Goal: Use online tool/utility

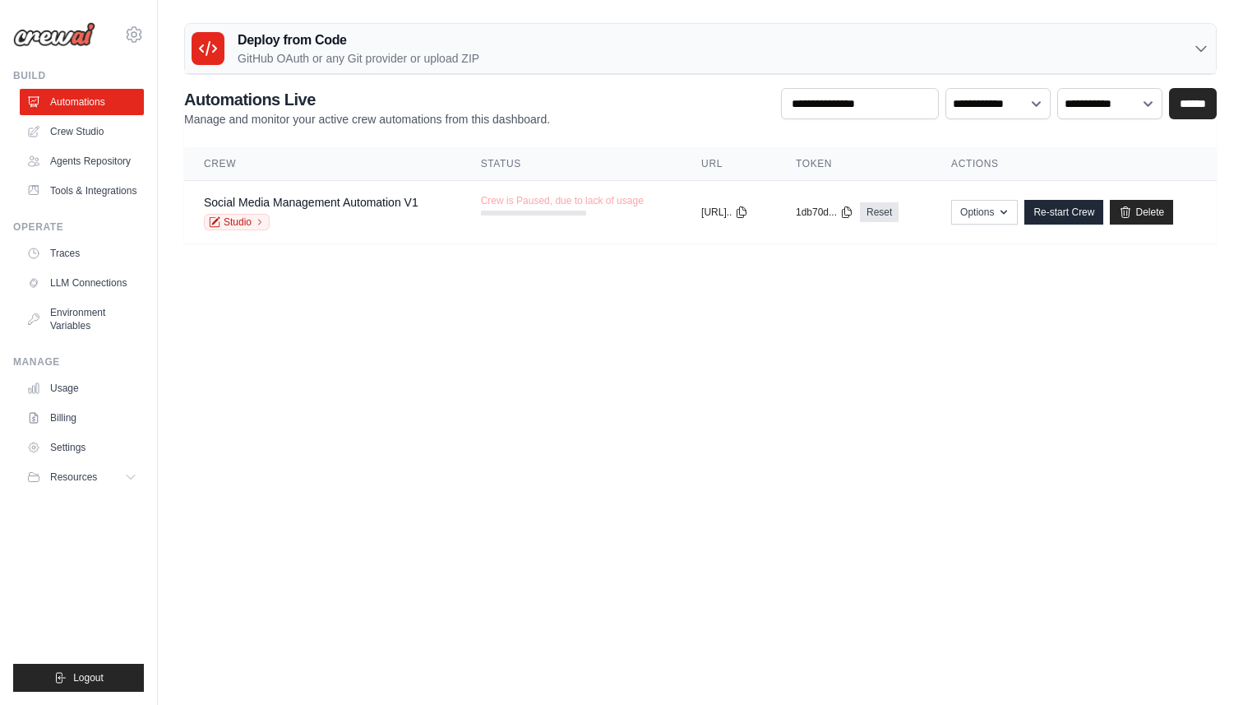
click at [286, 53] on p "GitHub OAuth or any Git provider or upload ZIP" at bounding box center [359, 58] width 242 height 16
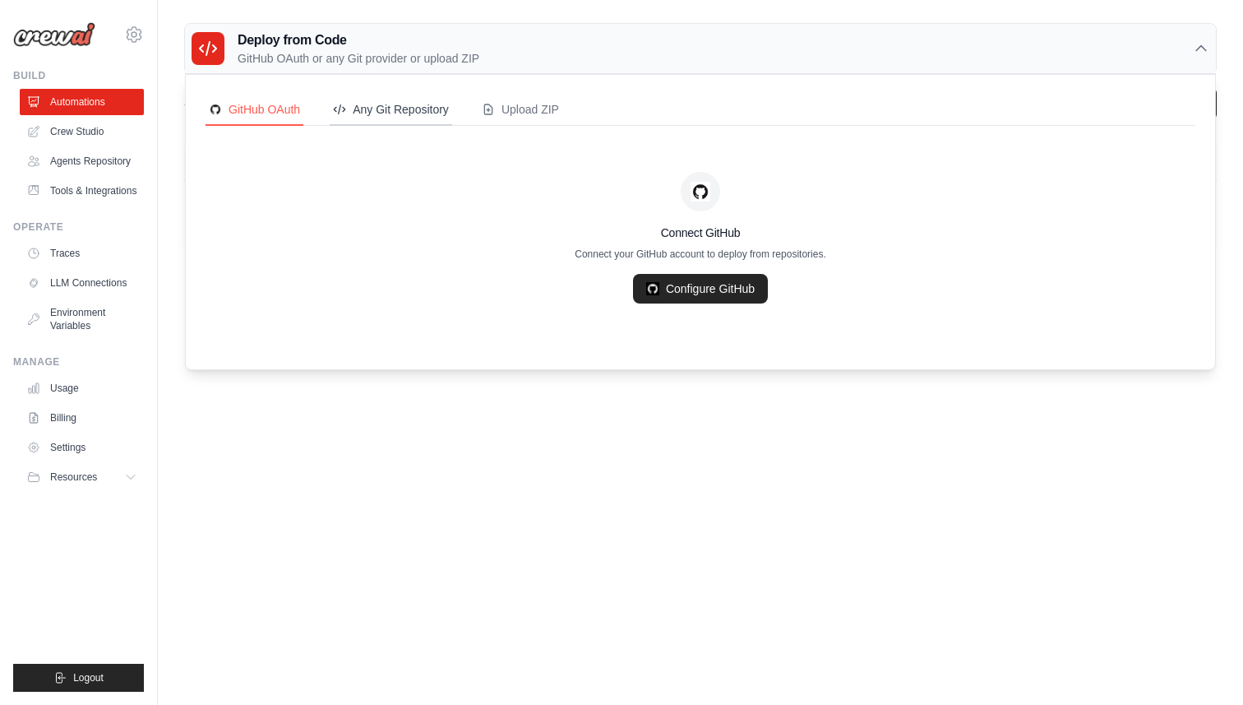
click at [361, 113] on div "Any Git Repository" at bounding box center [391, 109] width 116 height 16
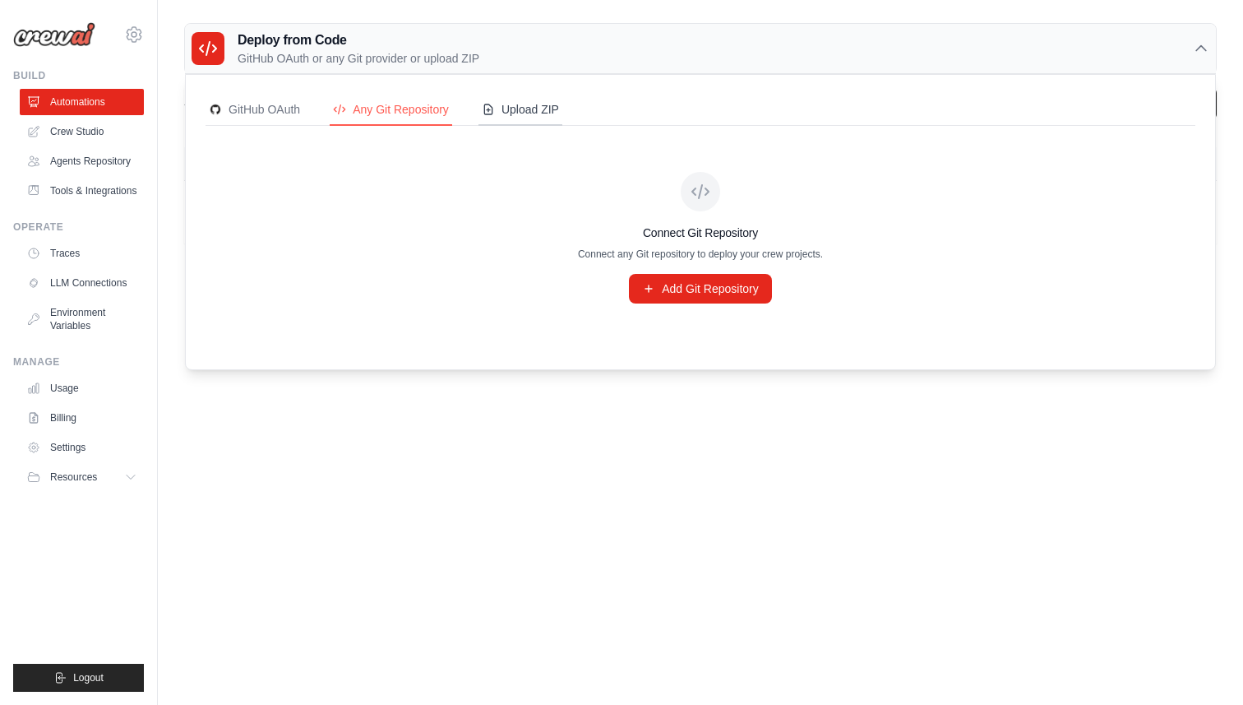
click at [538, 115] on div "Upload ZIP" at bounding box center [520, 109] width 77 height 16
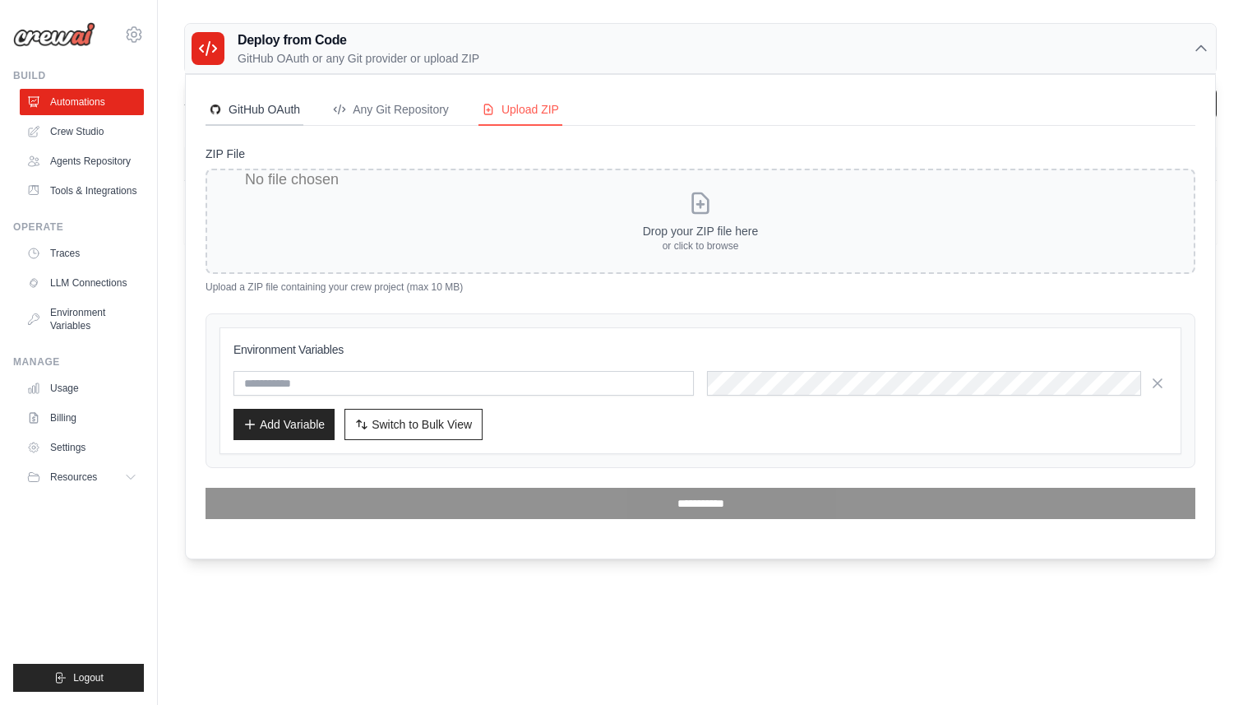
click at [243, 115] on div "GitHub OAuth" at bounding box center [254, 109] width 91 height 16
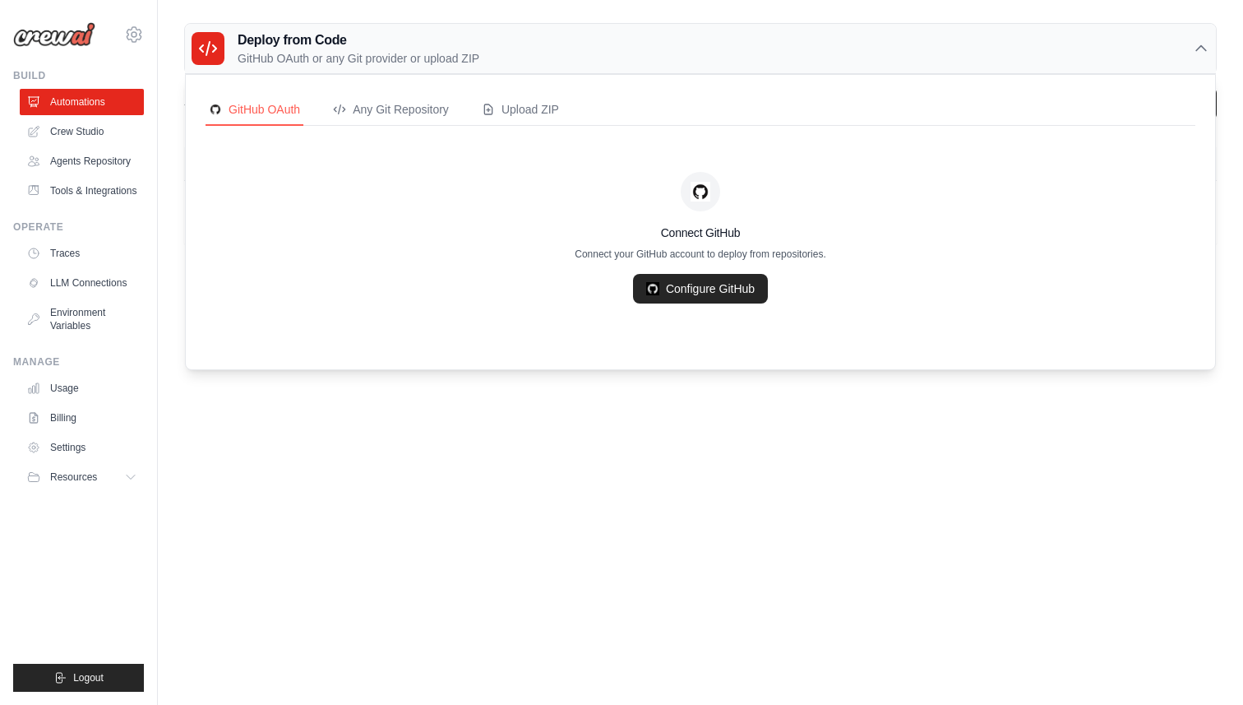
click at [312, 521] on body "[EMAIL_ADDRESS][DOMAIN_NAME] Settings Build Automations" at bounding box center [621, 352] width 1243 height 705
click at [113, 126] on link "Crew Studio" at bounding box center [83, 131] width 124 height 26
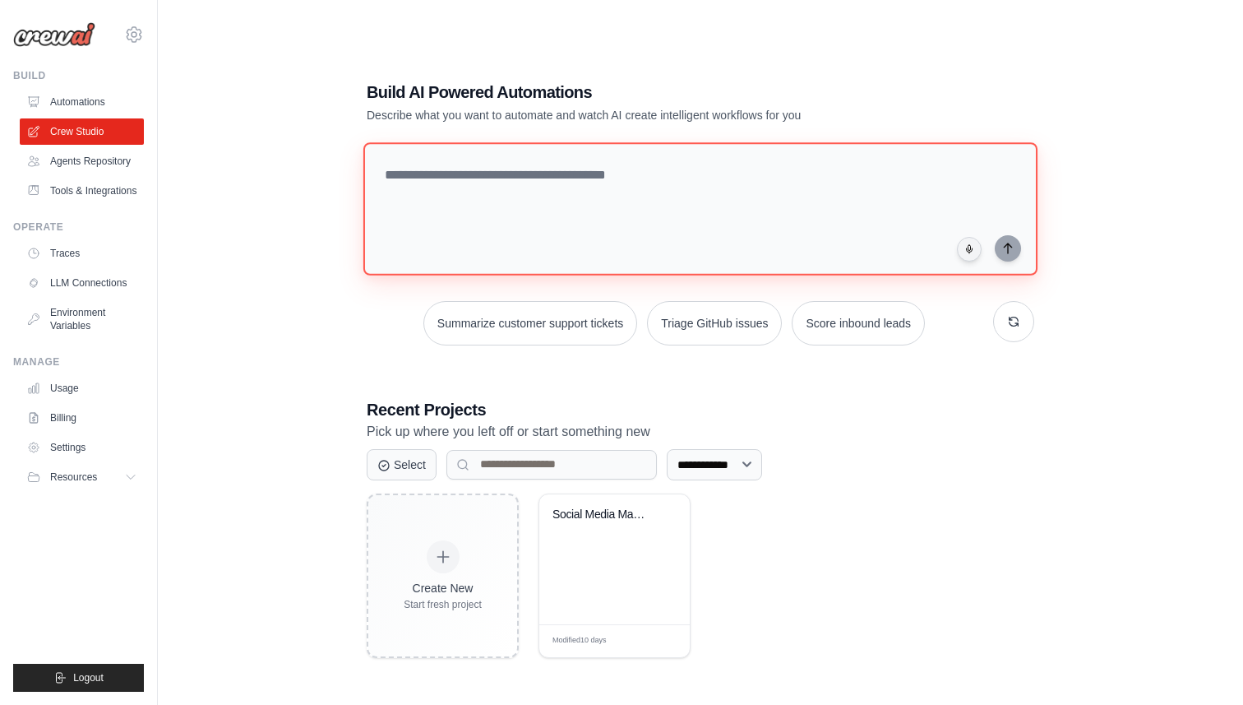
click at [562, 197] on textarea at bounding box center [700, 208] width 674 height 133
